Goal: Information Seeking & Learning: Find specific fact

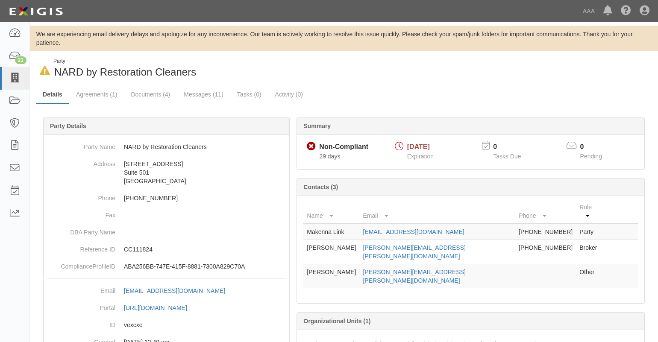
click at [24, 85] on link at bounding box center [14, 78] width 29 height 23
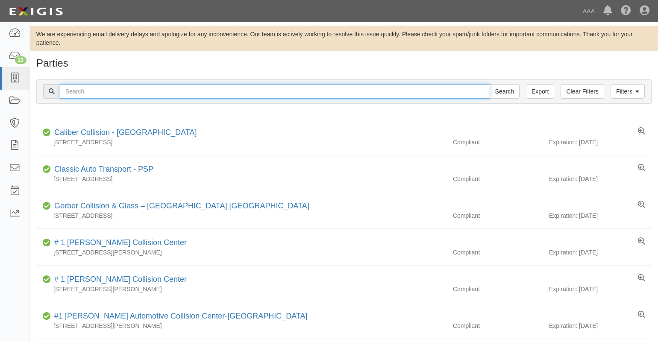
click at [104, 88] on input "text" at bounding box center [275, 91] width 430 height 15
type input "gunn's"
click at [490, 84] on input "Search" at bounding box center [505, 91] width 30 height 15
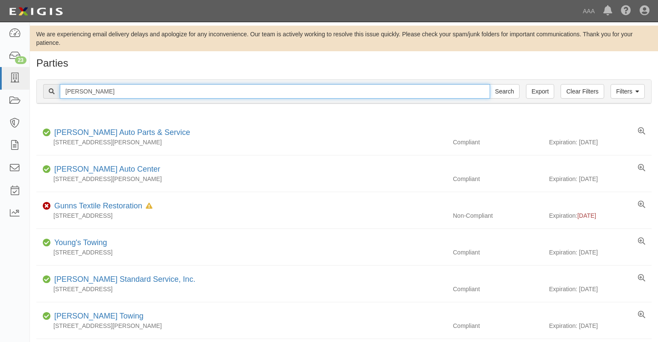
drag, startPoint x: 91, startPoint y: 89, endPoint x: 53, endPoint y: 90, distance: 38.9
click at [53, 90] on div "[PERSON_NAME] Search" at bounding box center [281, 91] width 476 height 15
type input "rc enterprise"
click at [490, 84] on input "Search" at bounding box center [505, 91] width 30 height 15
